Goal: Check status: Check status

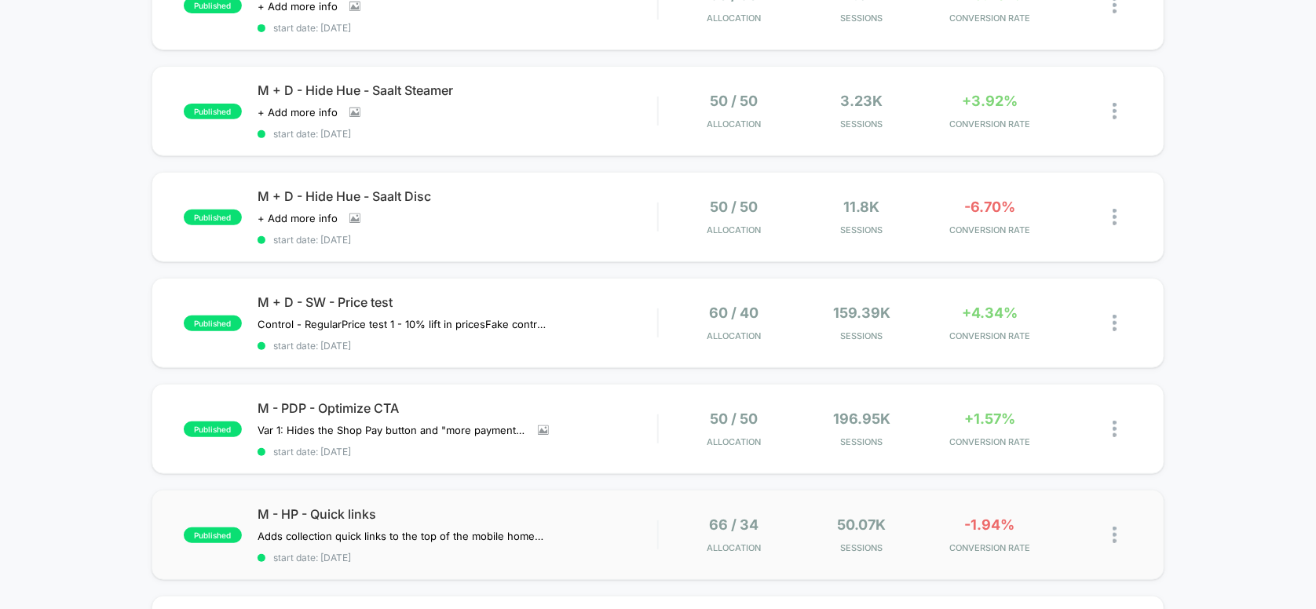
scroll to position [210, 0]
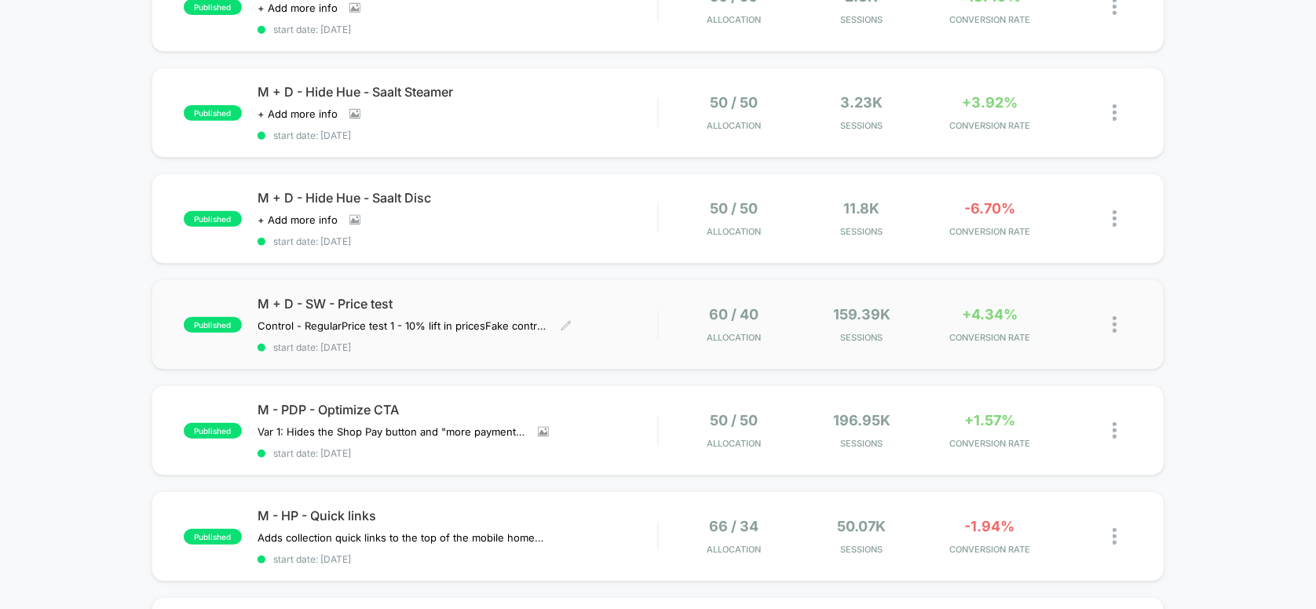
click at [433, 296] on span "M + D - SW - Price test" at bounding box center [458, 304] width 401 height 16
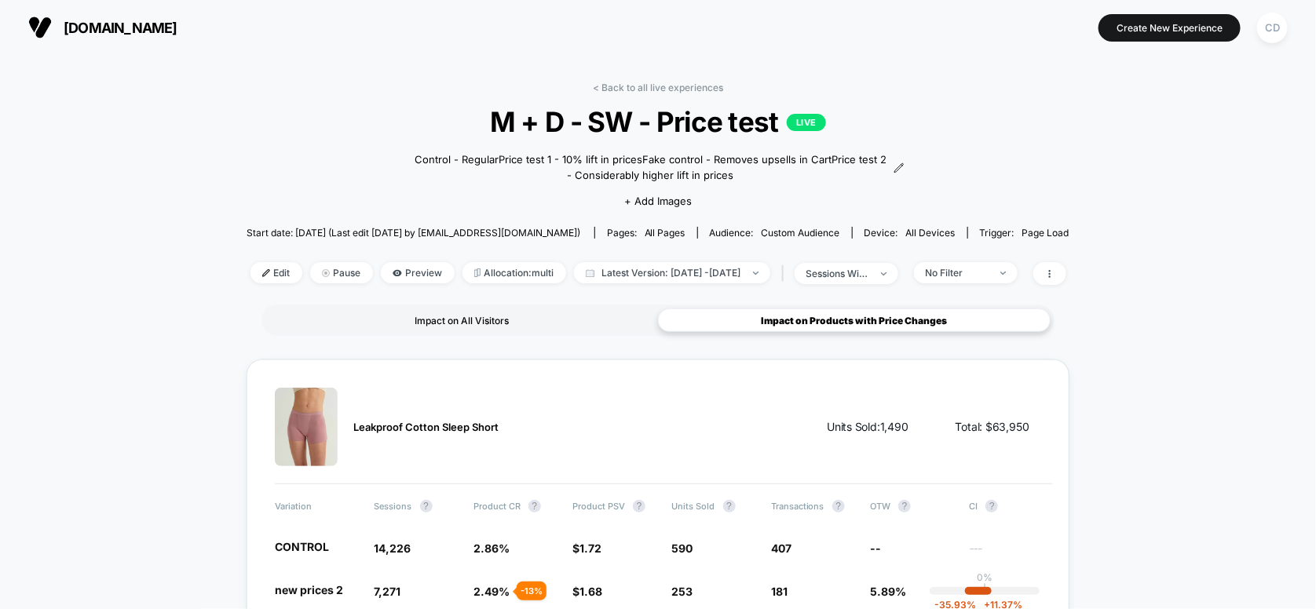
click at [428, 322] on div "Impact on All Visitors" at bounding box center [461, 321] width 393 height 24
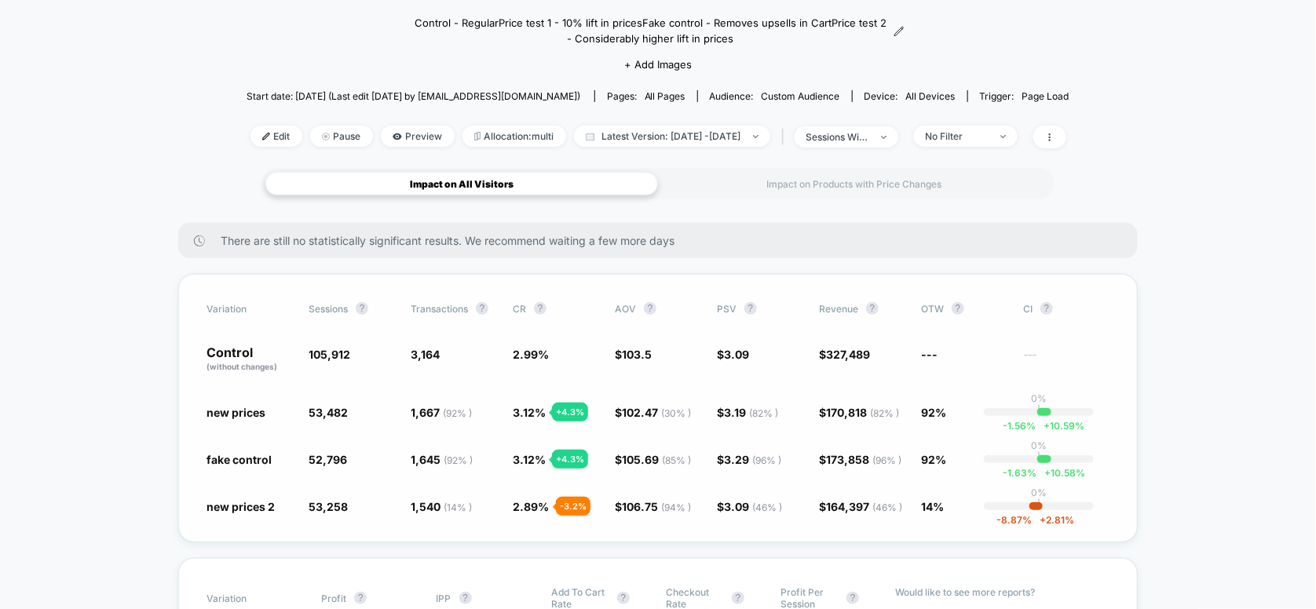
scroll to position [104, 0]
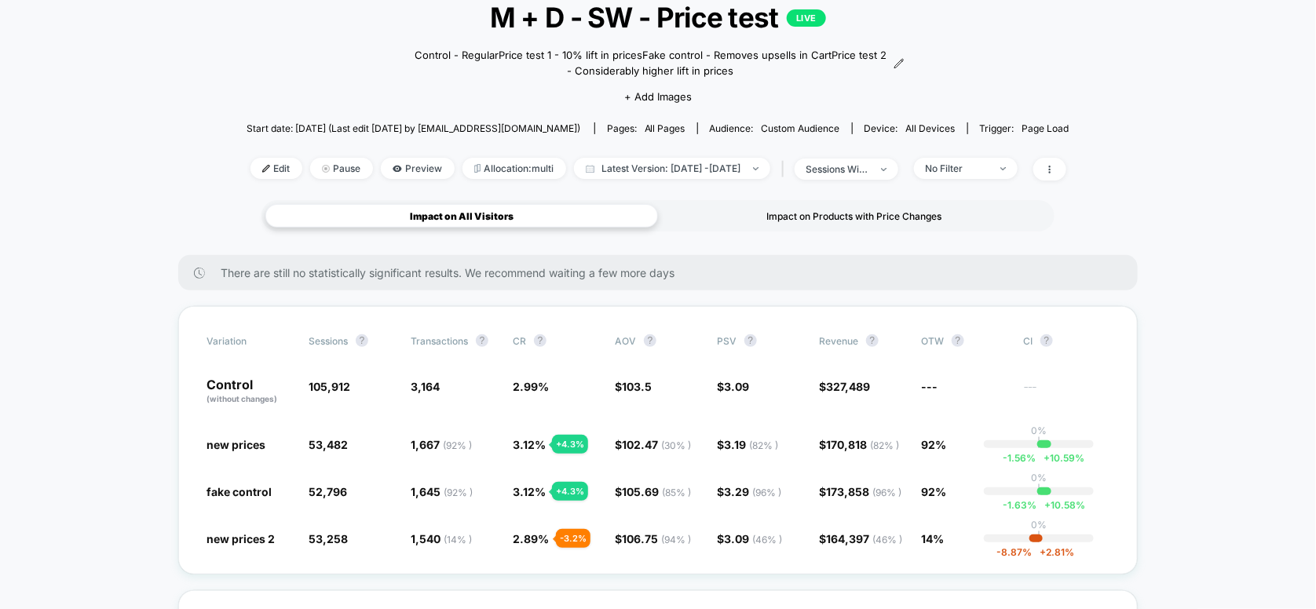
click at [807, 213] on div "Impact on Products with Price Changes" at bounding box center [854, 216] width 393 height 24
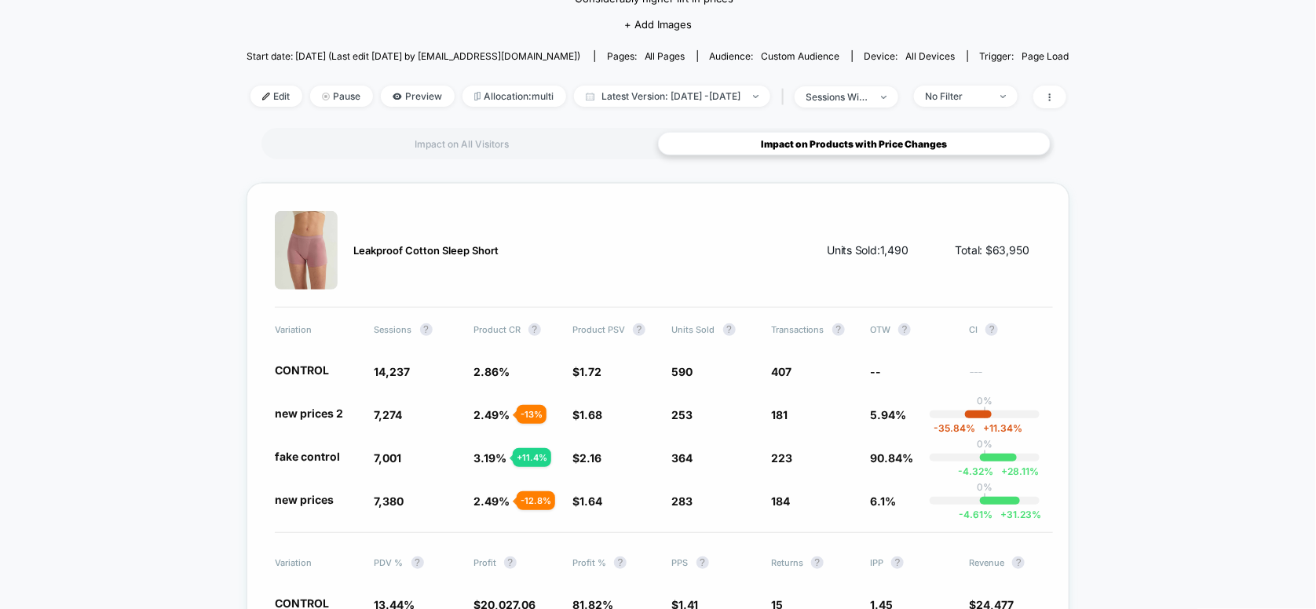
scroll to position [0, 0]
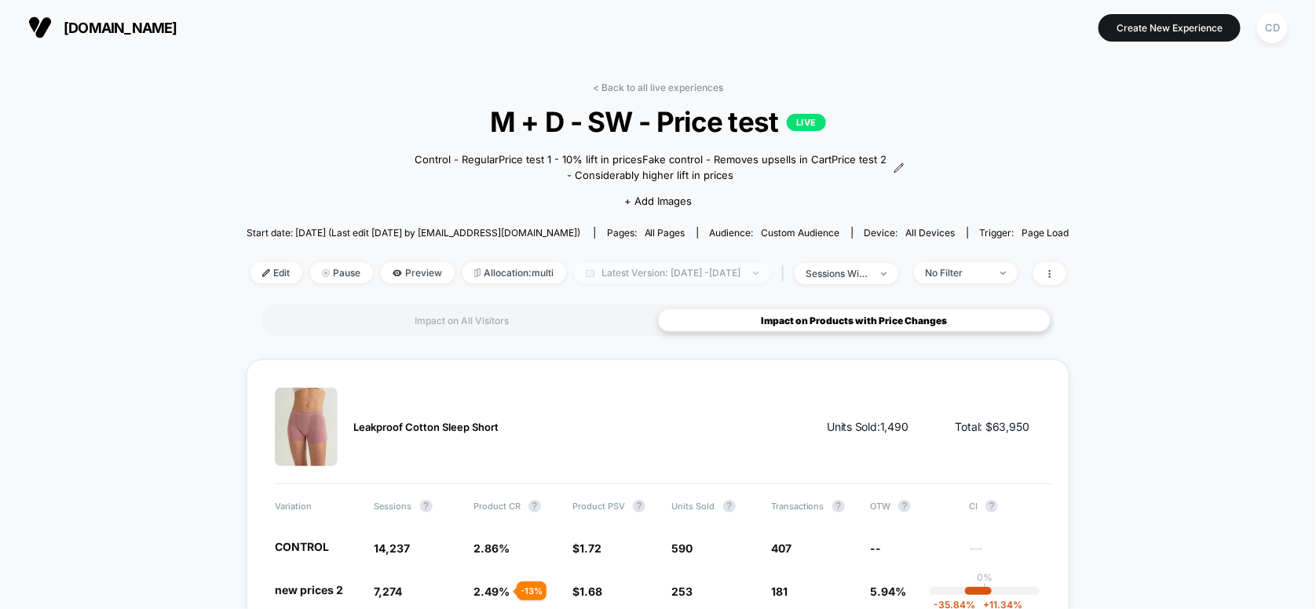
click at [677, 271] on span "Latest Version: [DATE] - [DATE]" at bounding box center [672, 272] width 196 height 21
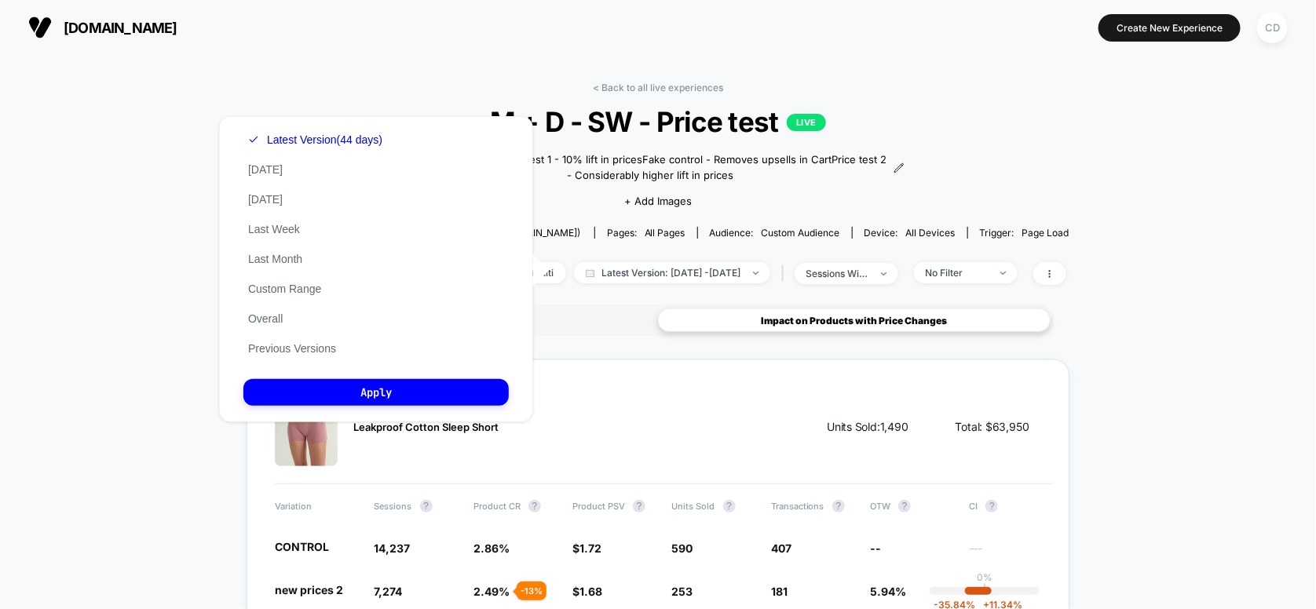
click at [285, 171] on div "Latest Version (44 days) [DATE] [DATE] Last Week Last Month Custom Range Overal…" at bounding box center [315, 244] width 144 height 239
click at [269, 170] on button "[DATE]" at bounding box center [265, 170] width 44 height 14
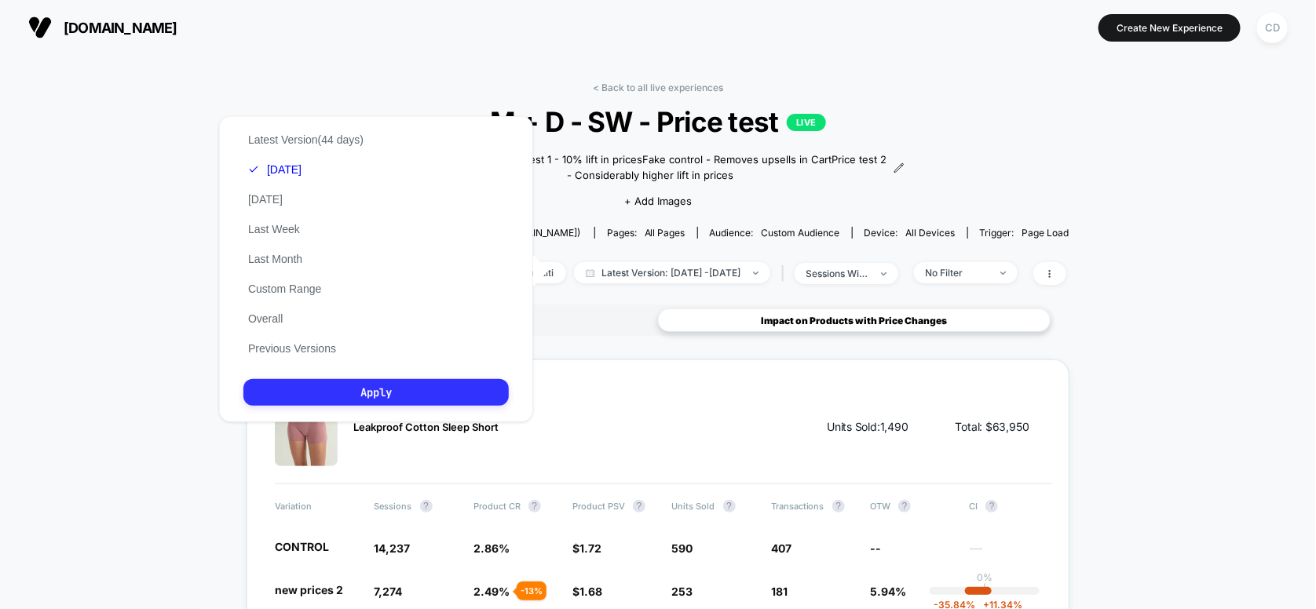
click at [353, 389] on button "Apply" at bounding box center [375, 392] width 265 height 27
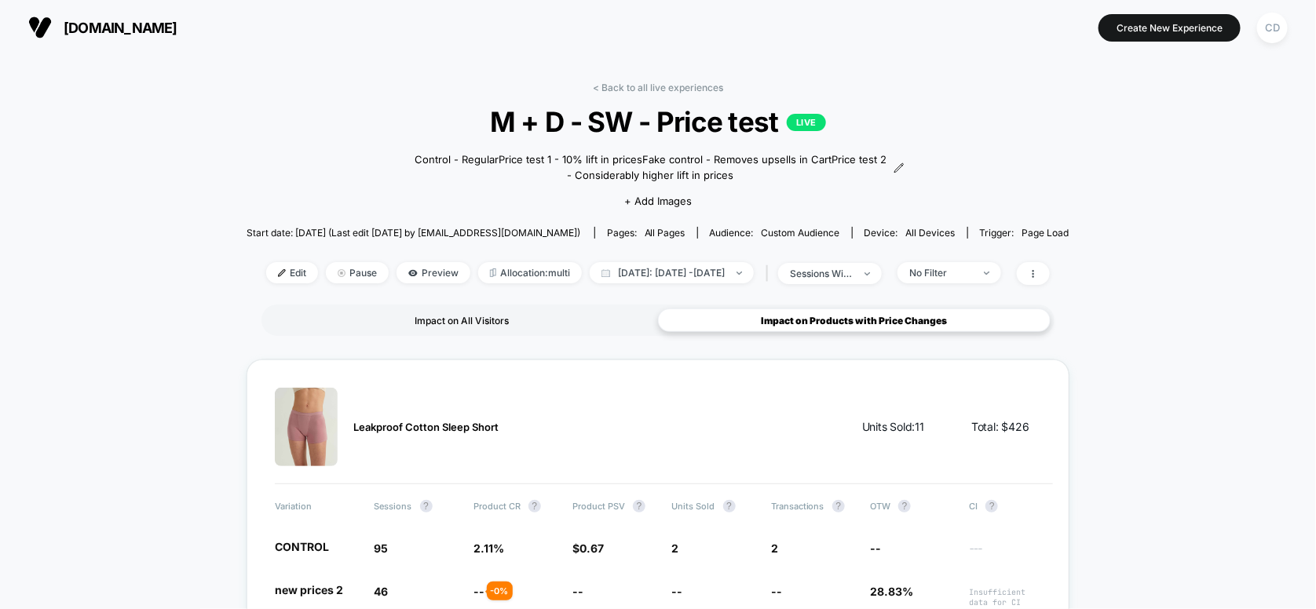
click at [503, 321] on div "Impact on All Visitors" at bounding box center [461, 321] width 393 height 24
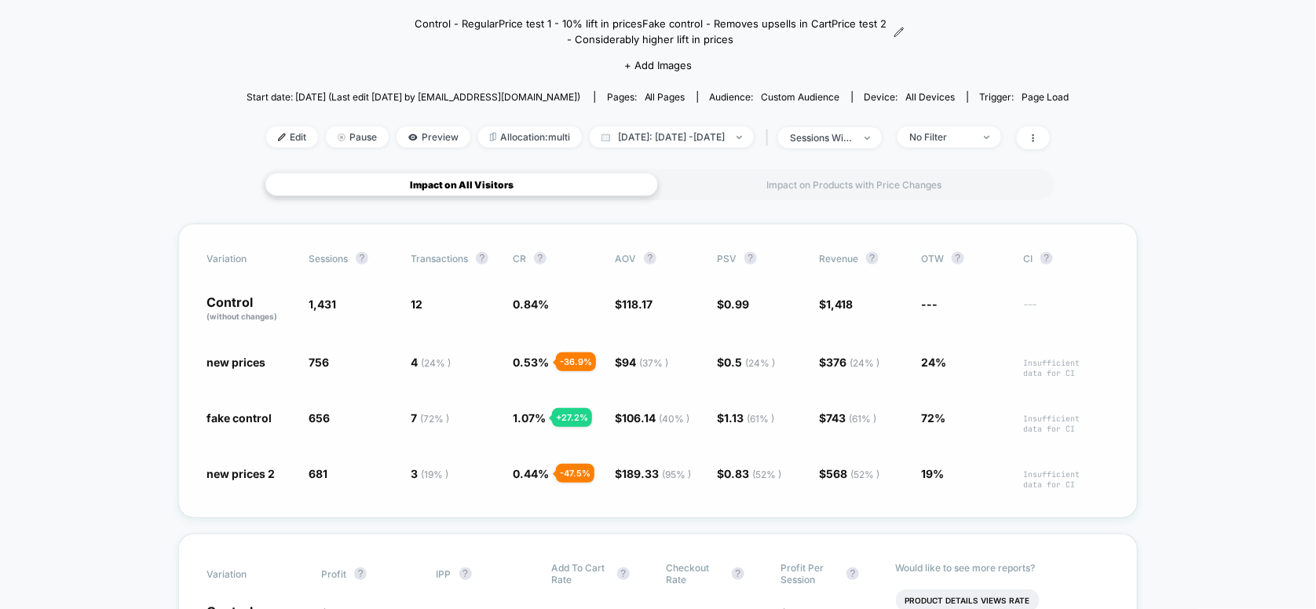
scroll to position [104, 0]
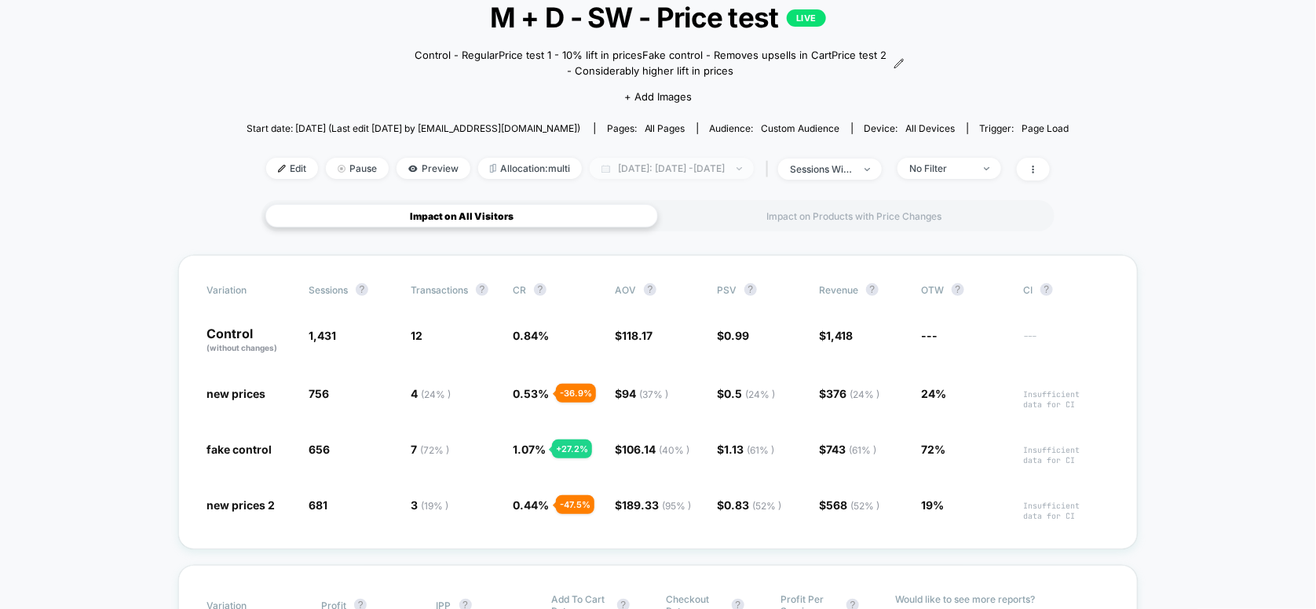
click at [653, 164] on span "[DATE]: [DATE] - [DATE]" at bounding box center [672, 168] width 164 height 21
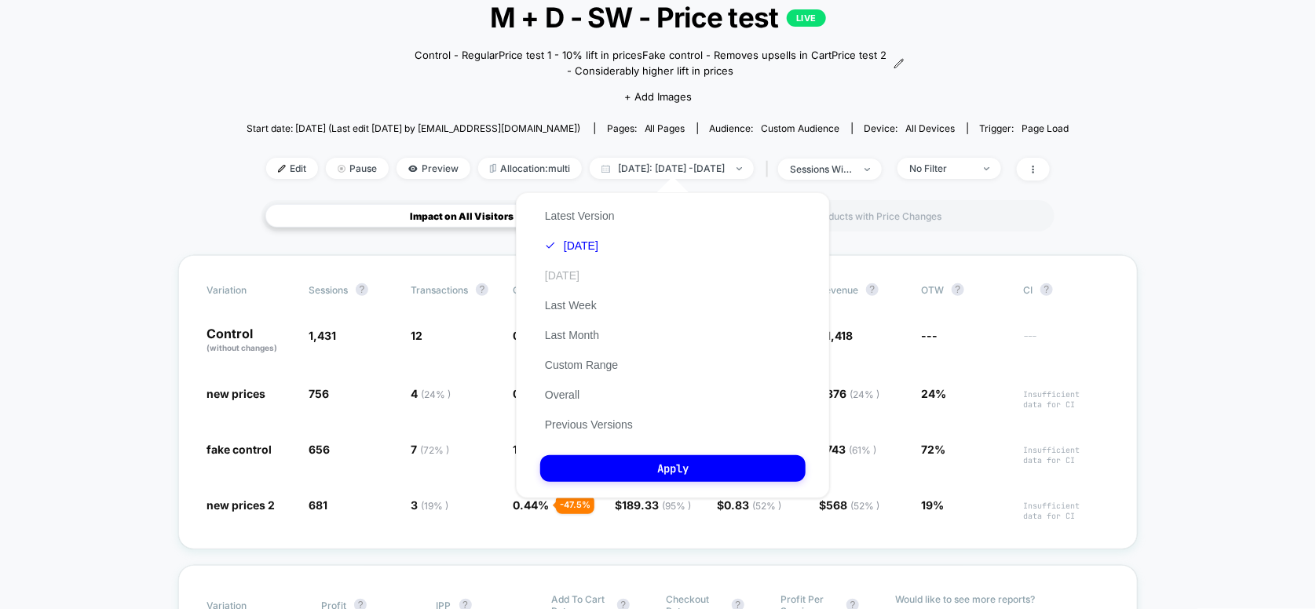
click at [566, 276] on button "[DATE]" at bounding box center [562, 276] width 44 height 14
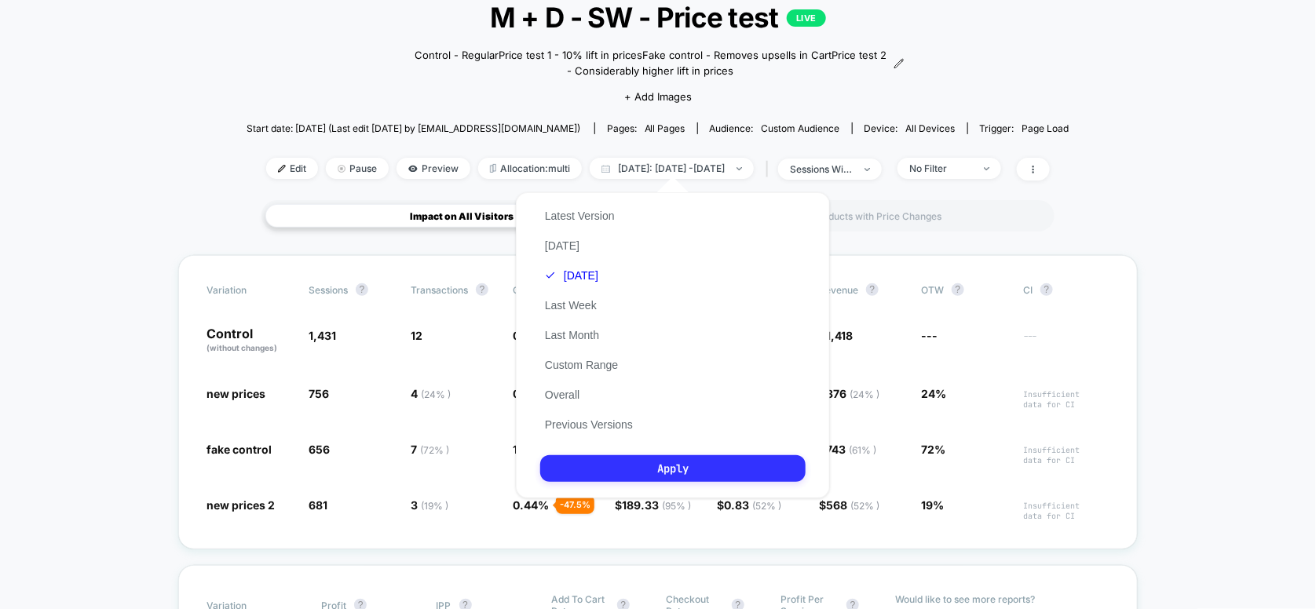
click at [640, 472] on button "Apply" at bounding box center [672, 468] width 265 height 27
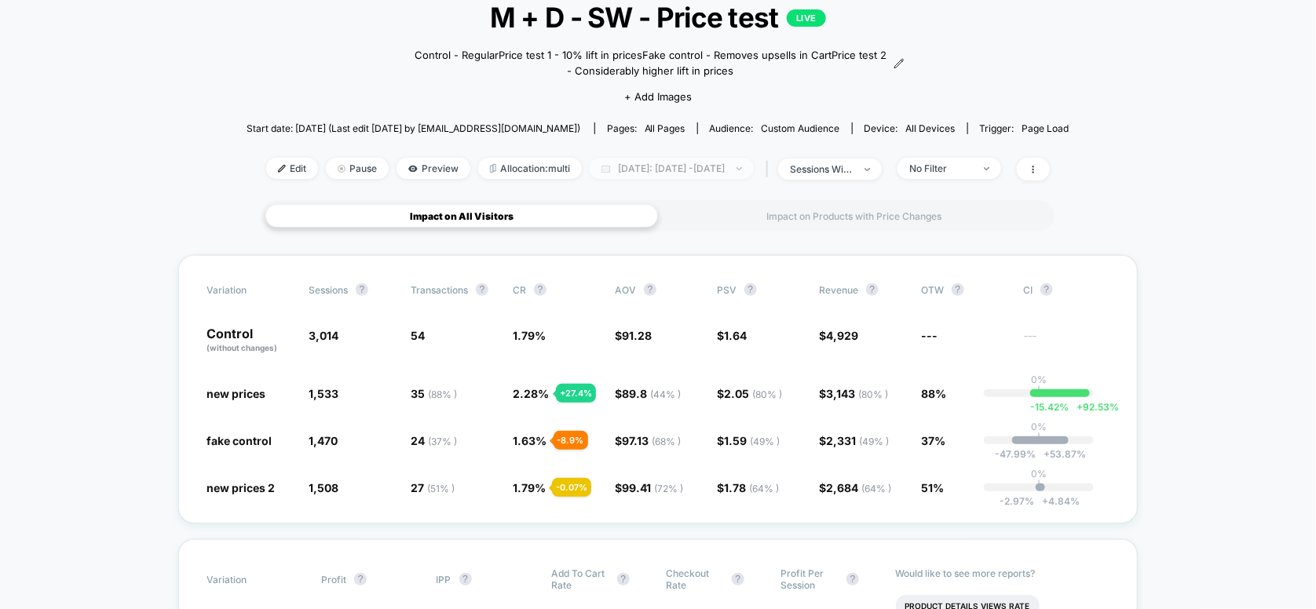
click at [635, 170] on span "[DATE]: [DATE] - [DATE]" at bounding box center [672, 168] width 164 height 21
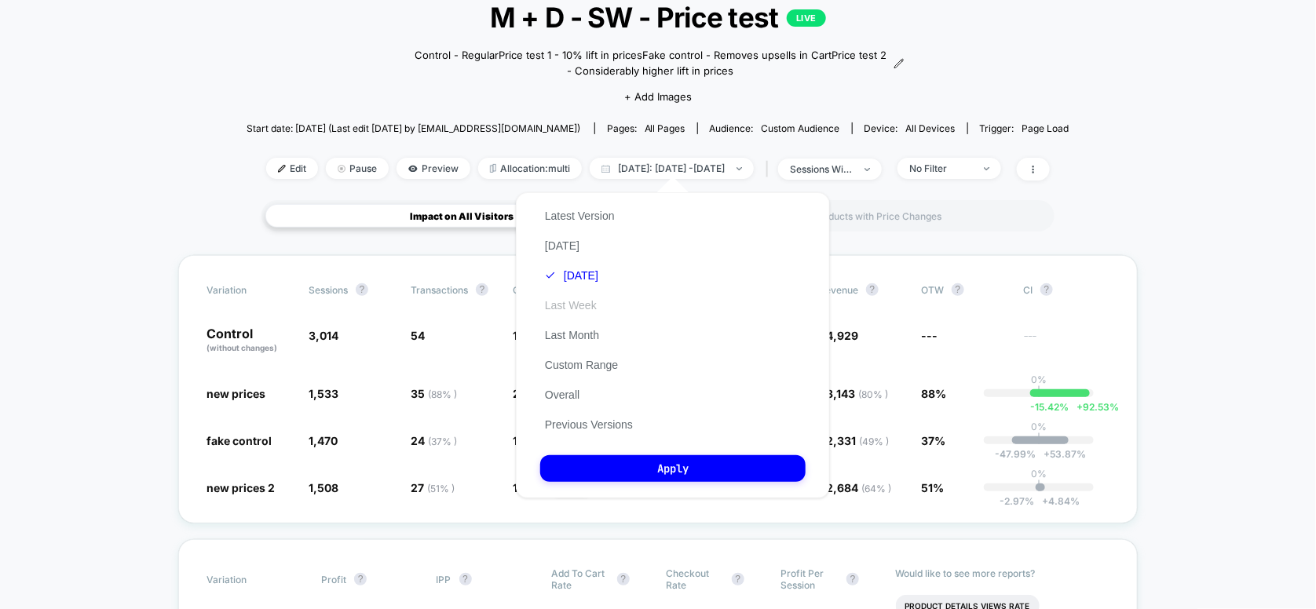
click at [566, 309] on button "Last Week" at bounding box center [570, 305] width 61 height 14
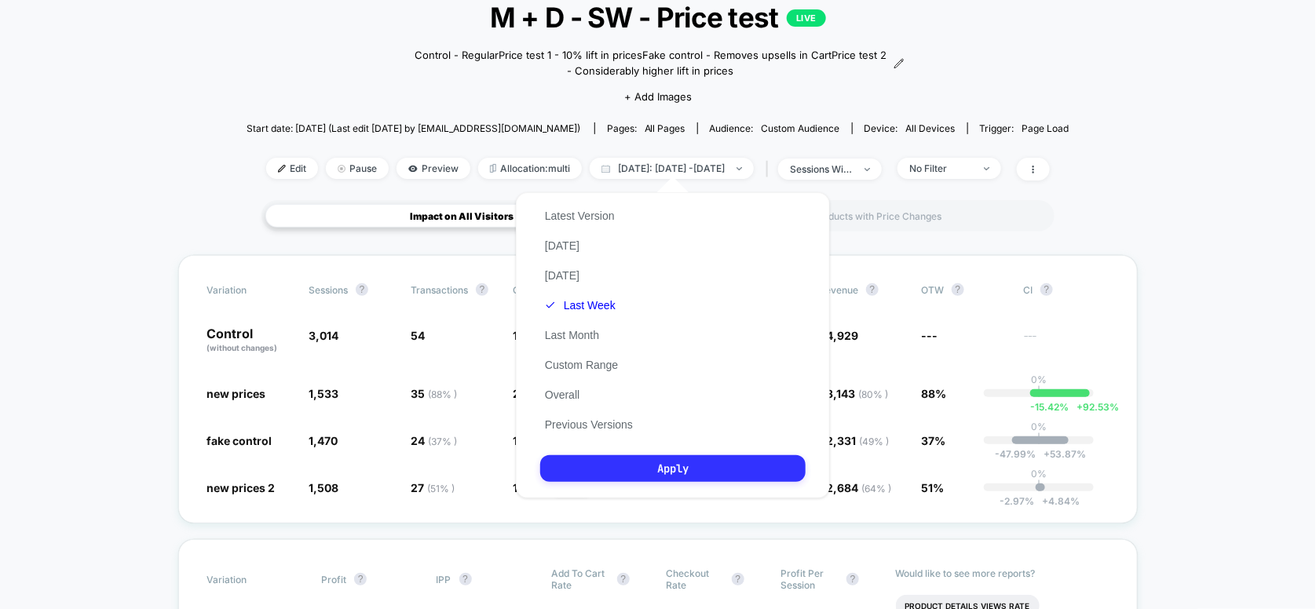
click at [653, 470] on button "Apply" at bounding box center [672, 468] width 265 height 27
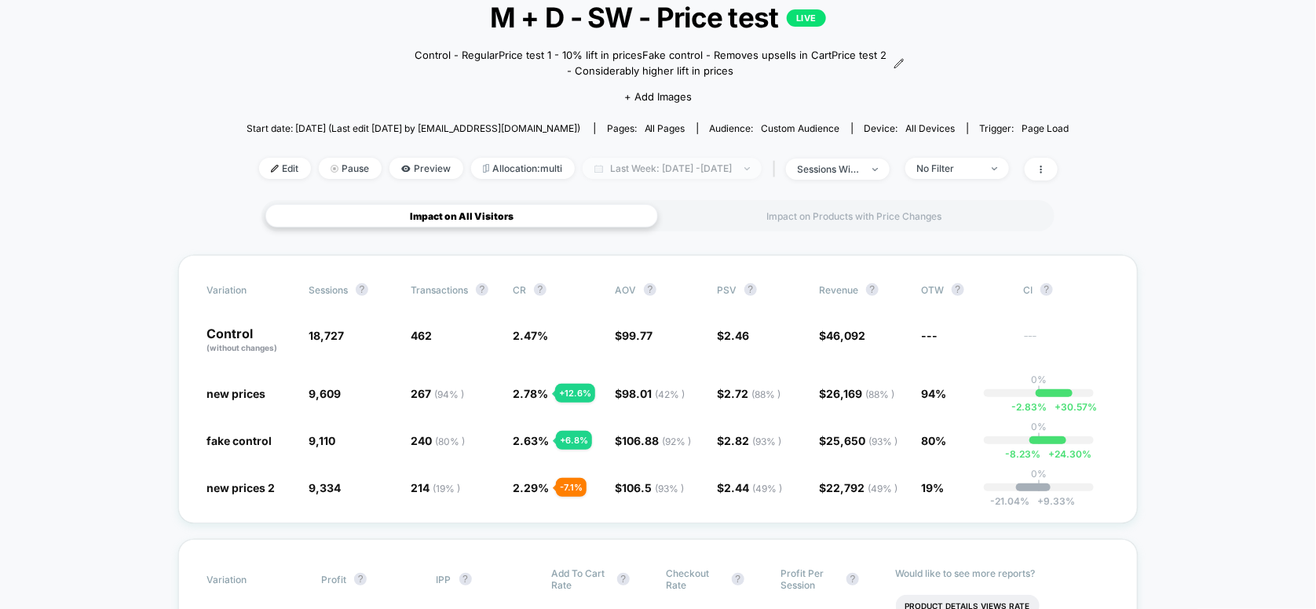
click at [639, 169] on span "Last Week: [DATE] - [DATE]" at bounding box center [672, 168] width 179 height 21
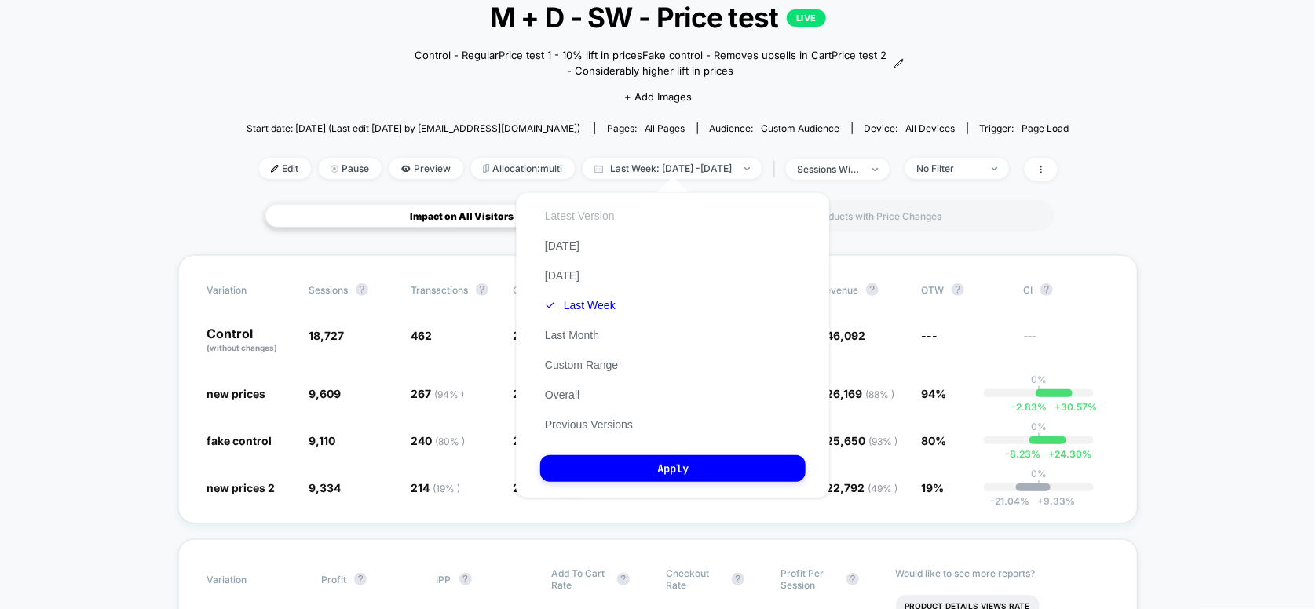
click at [570, 217] on button "Latest Version" at bounding box center [579, 216] width 79 height 14
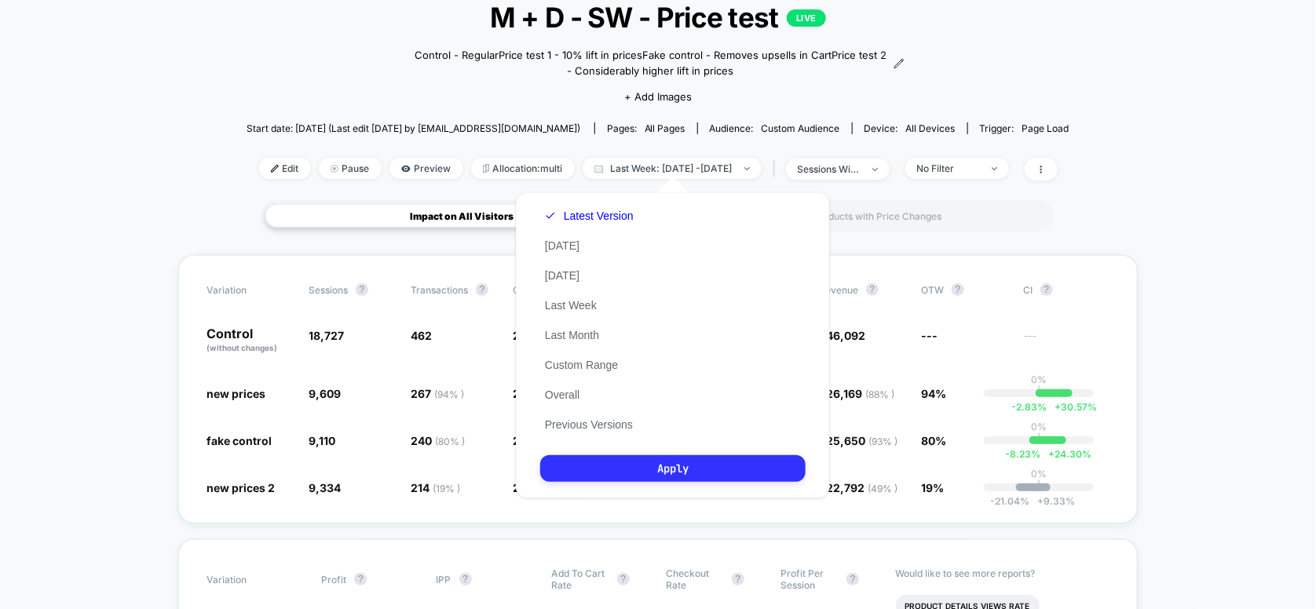
click at [635, 465] on button "Apply" at bounding box center [672, 468] width 265 height 27
